Goal: Check status: Check status

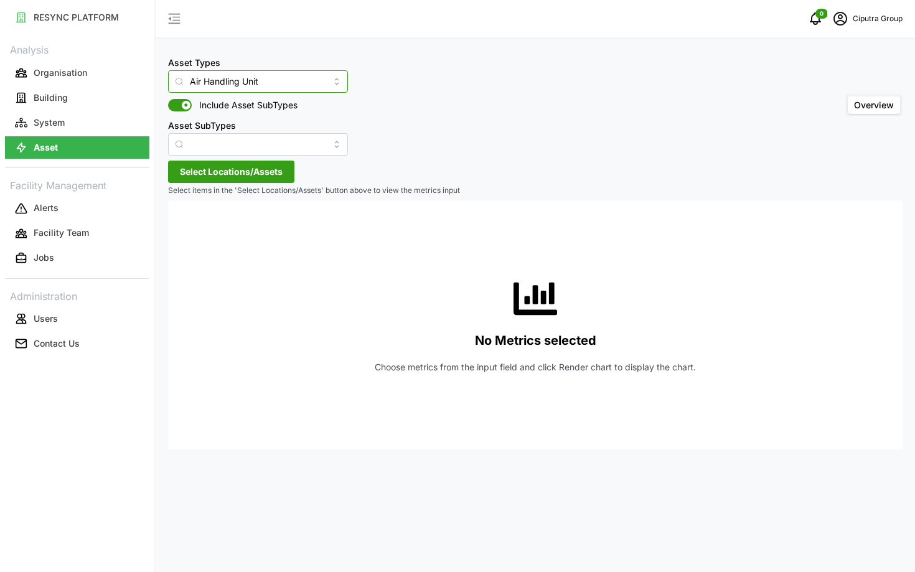
click at [239, 88] on input "Air Handling Unit" at bounding box center [258, 81] width 180 height 22
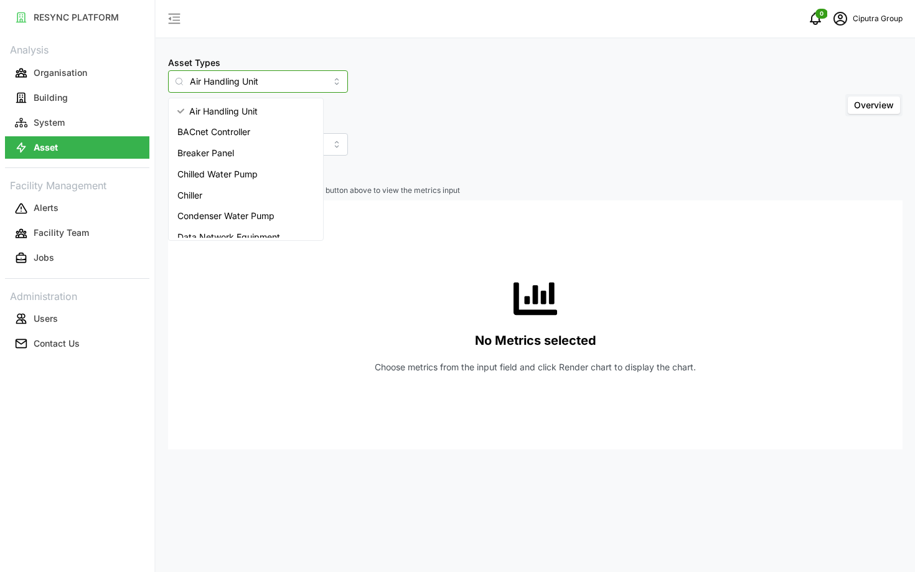
click at [246, 193] on div "Chiller" at bounding box center [245, 195] width 149 height 21
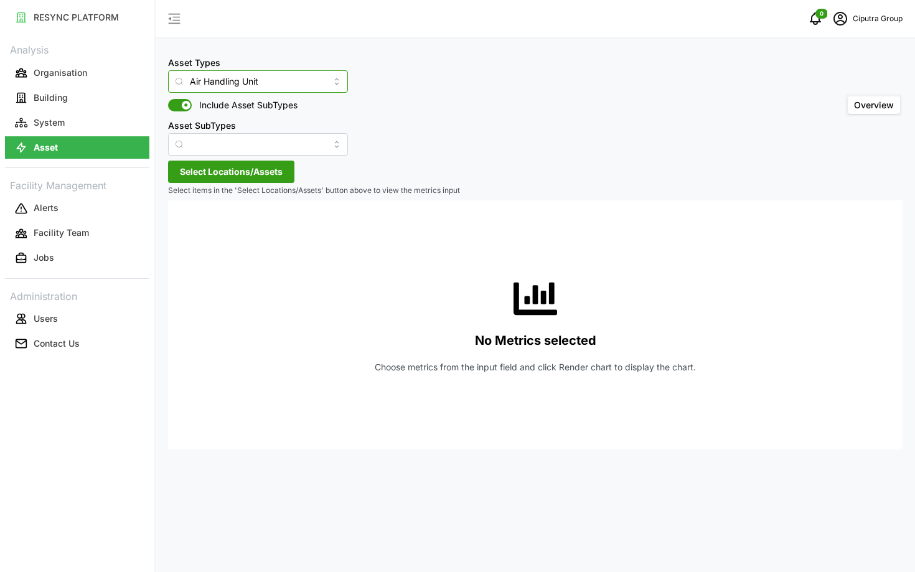
type input "Chiller"
click at [238, 175] on span "Select Locations/Assets" at bounding box center [231, 171] width 103 height 21
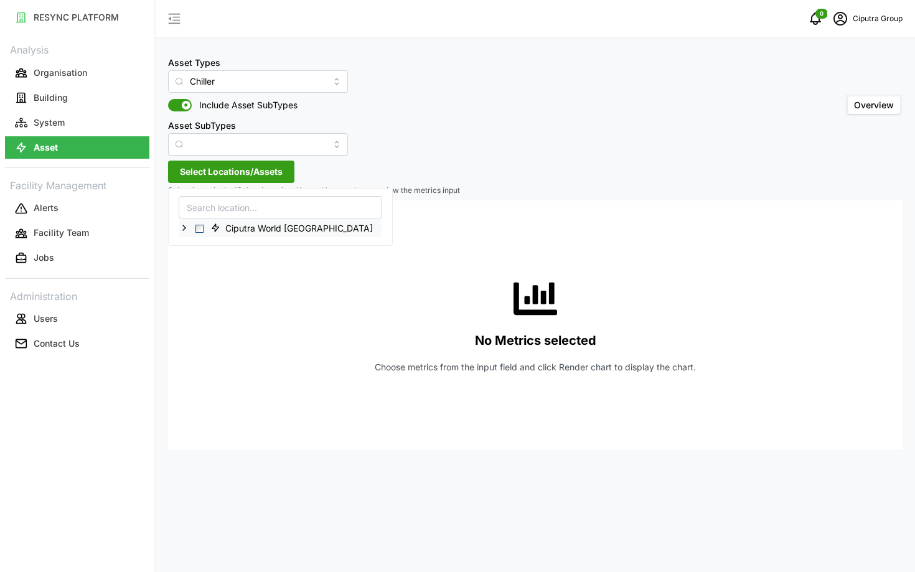
click at [201, 229] on span "Select Ciputra World Surabaya" at bounding box center [199, 229] width 8 height 8
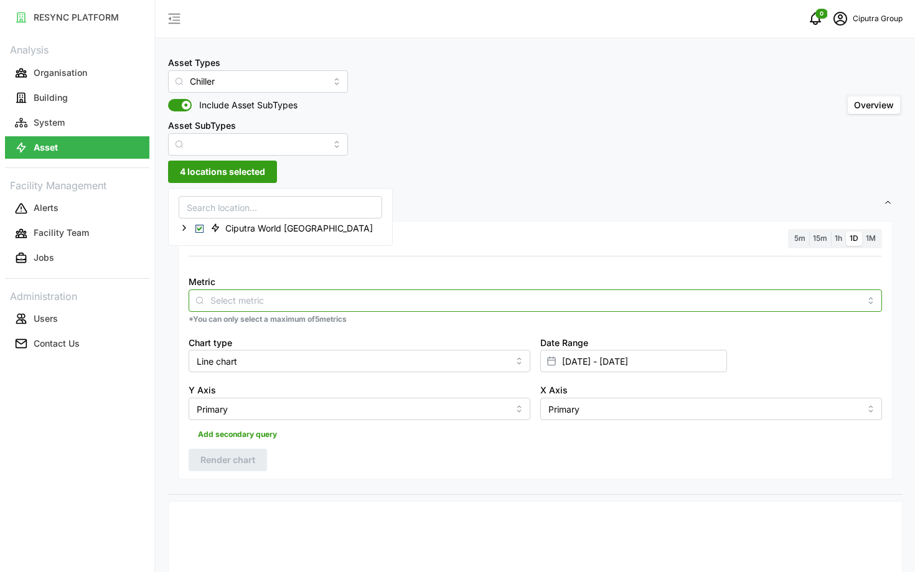
click at [296, 291] on div at bounding box center [535, 300] width 693 height 22
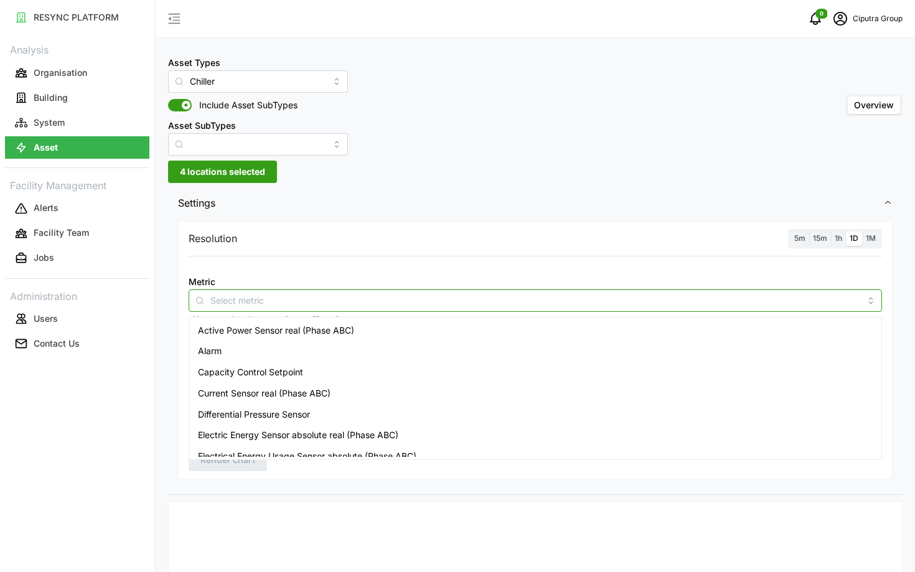
click at [317, 337] on div "Active Power Sensor real (Phase ABC)" at bounding box center [535, 330] width 687 height 21
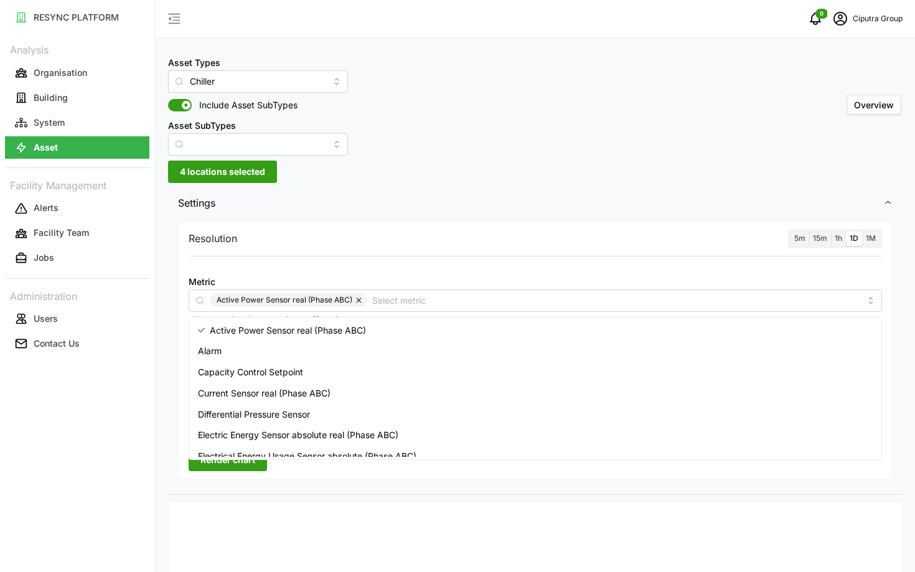
click at [795, 238] on span "5m" at bounding box center [799, 237] width 11 height 9
click at [790, 231] on input "5m" at bounding box center [790, 231] width 0 height 0
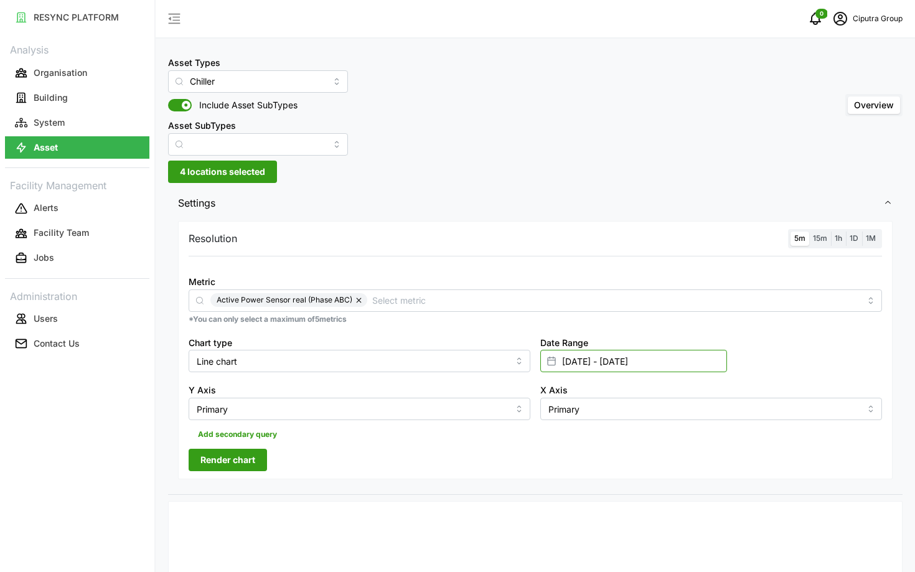
click at [691, 363] on input "[DATE] - [DATE]" at bounding box center [633, 361] width 187 height 22
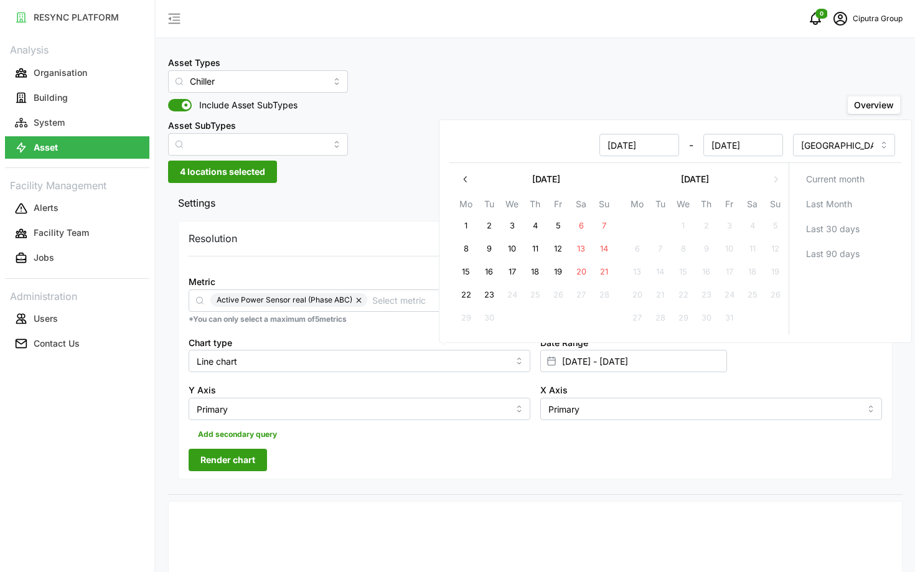
click at [484, 299] on button "23" at bounding box center [489, 295] width 22 height 22
type input "[DATE] - [DATE]"
type input "[DATE]"
click at [465, 300] on button "22" at bounding box center [466, 295] width 22 height 22
click at [443, 478] on div "Resolution 5m 15m 1h 1D 1M Metric Active Power Sensor real (Phase ABC) *You can…" at bounding box center [535, 350] width 714 height 258
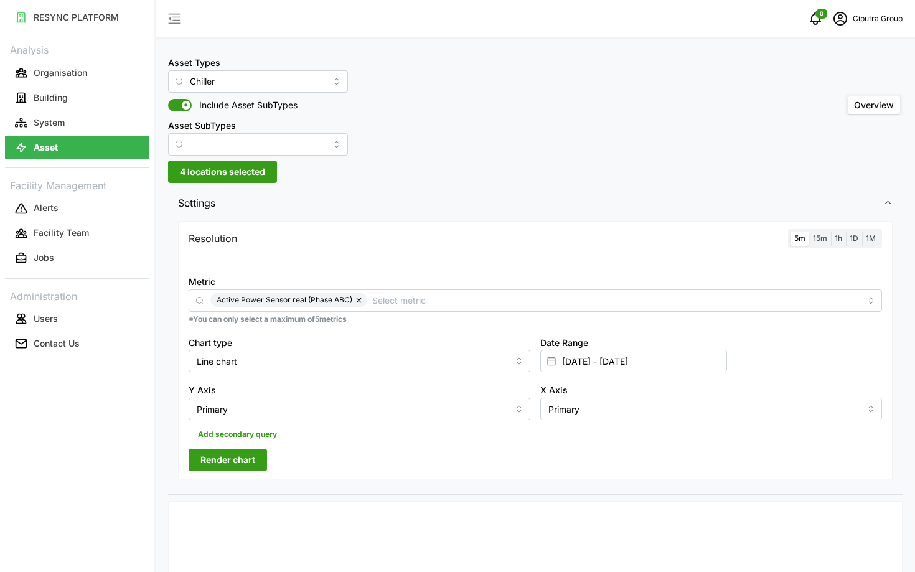
click at [241, 464] on span "Render chart" at bounding box center [227, 459] width 55 height 21
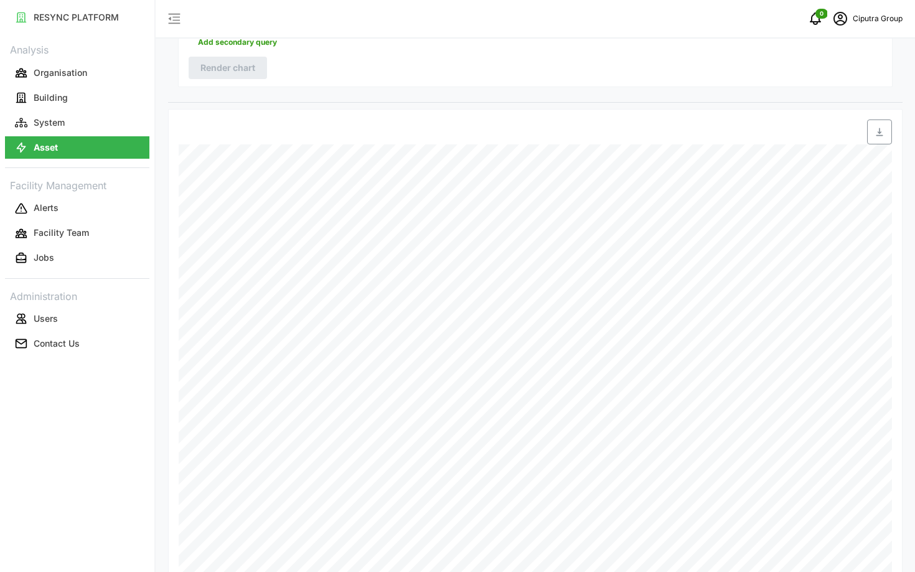
scroll to position [435, 0]
